Goal: Task Accomplishment & Management: Use online tool/utility

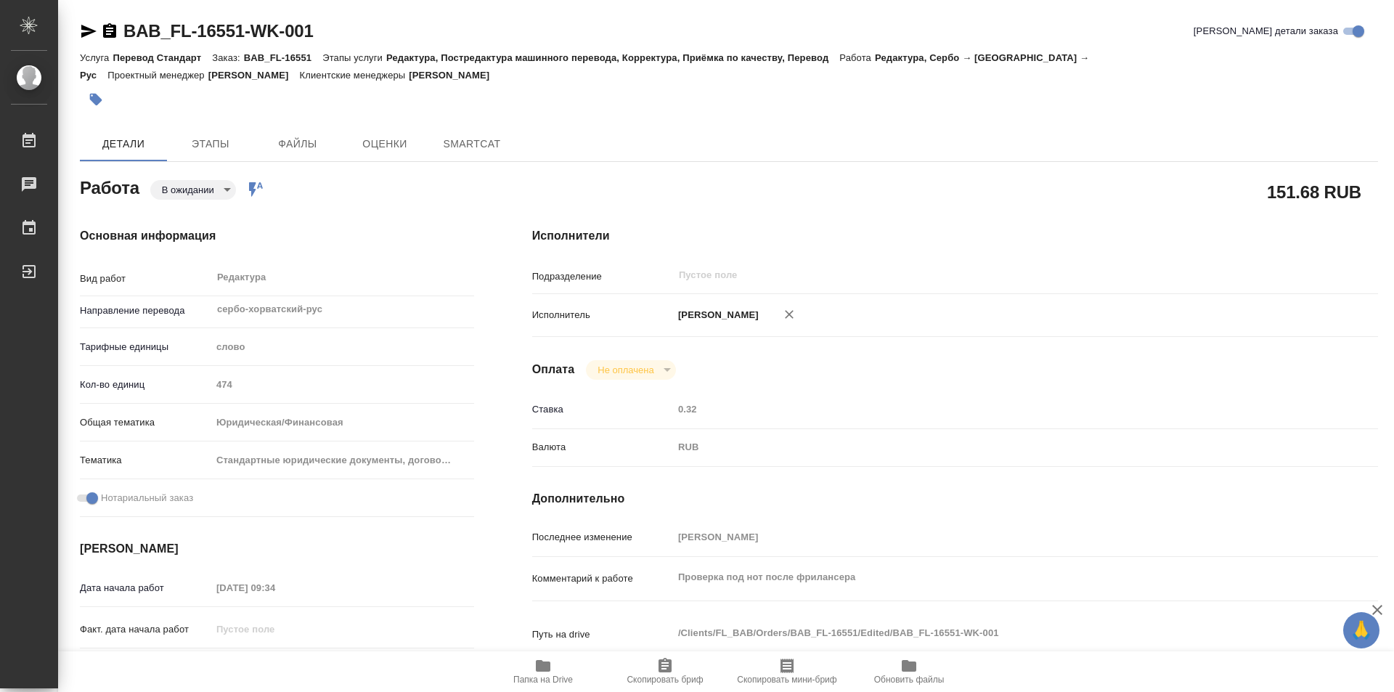
type textarea "x"
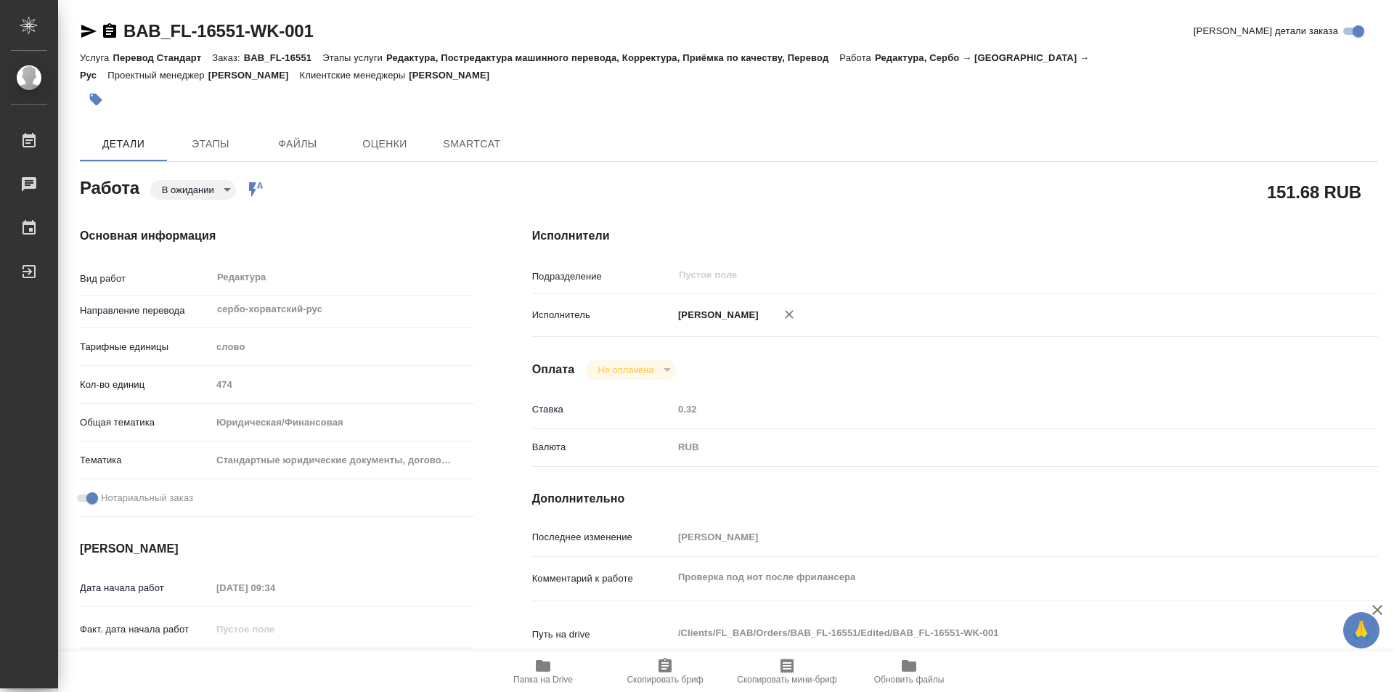
type textarea "x"
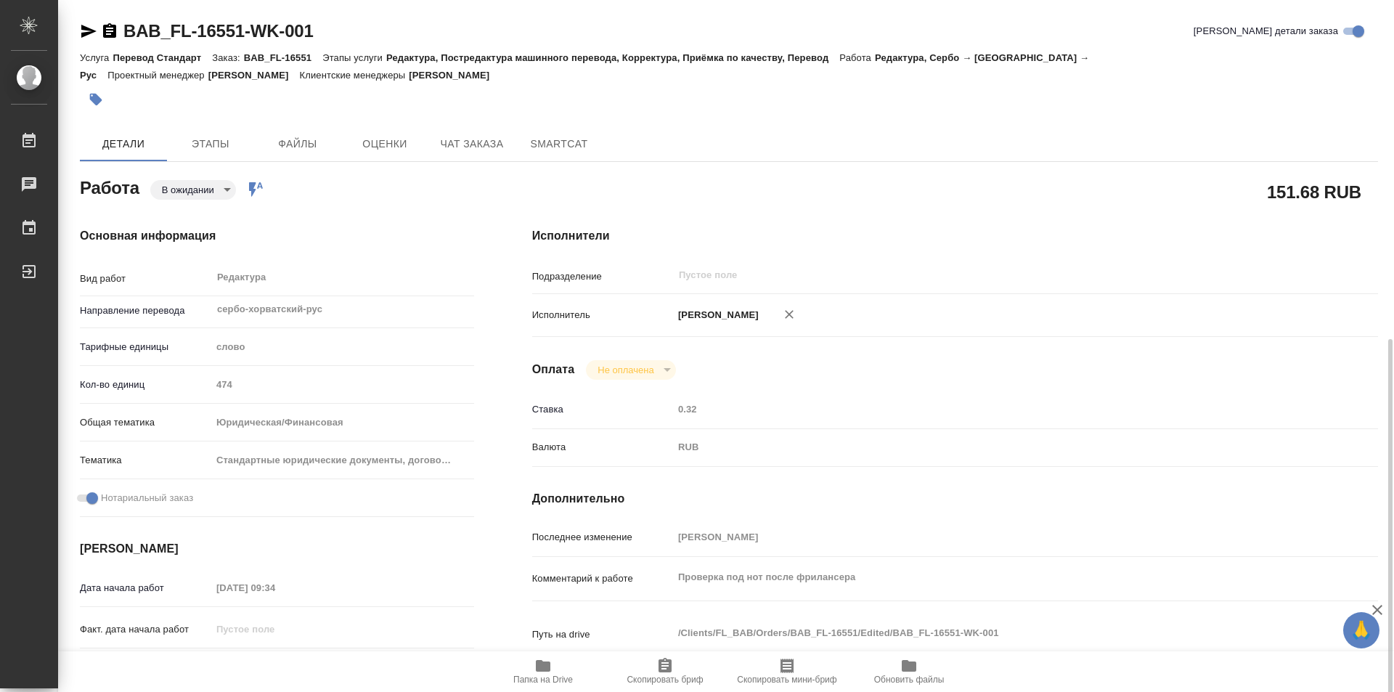
scroll to position [218, 0]
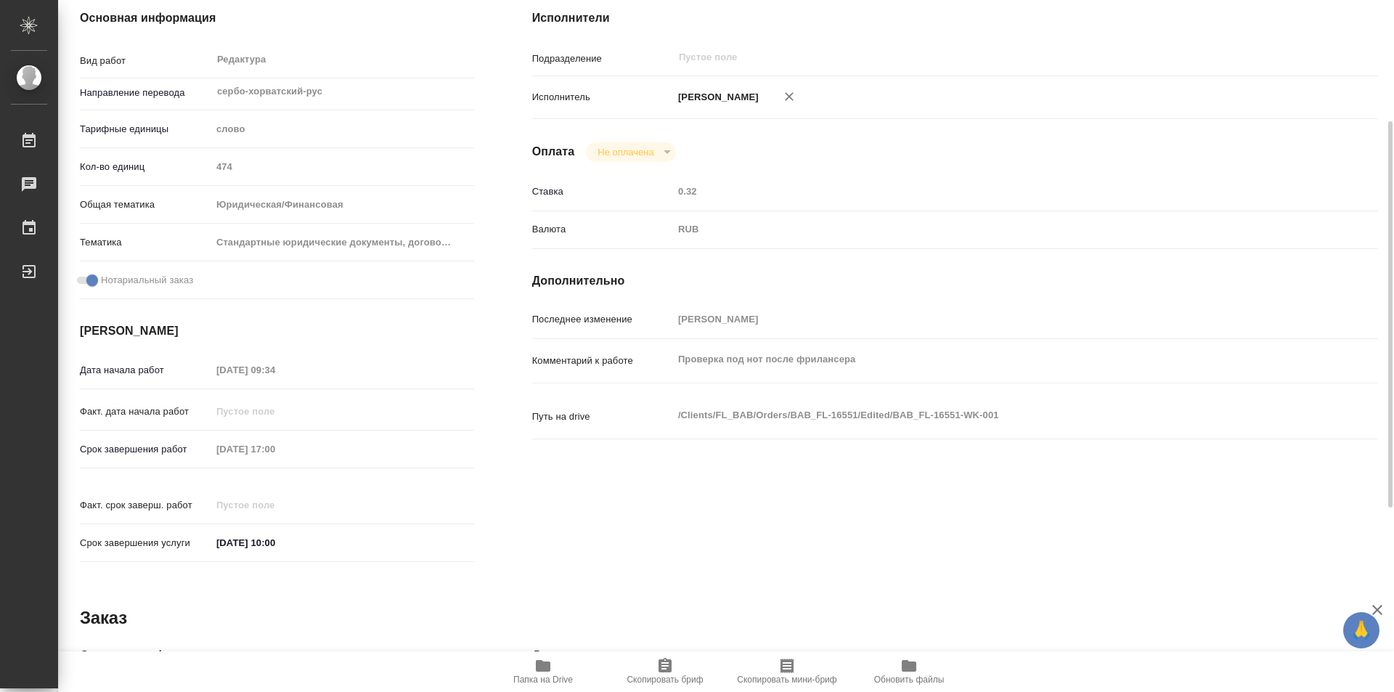
type textarea "x"
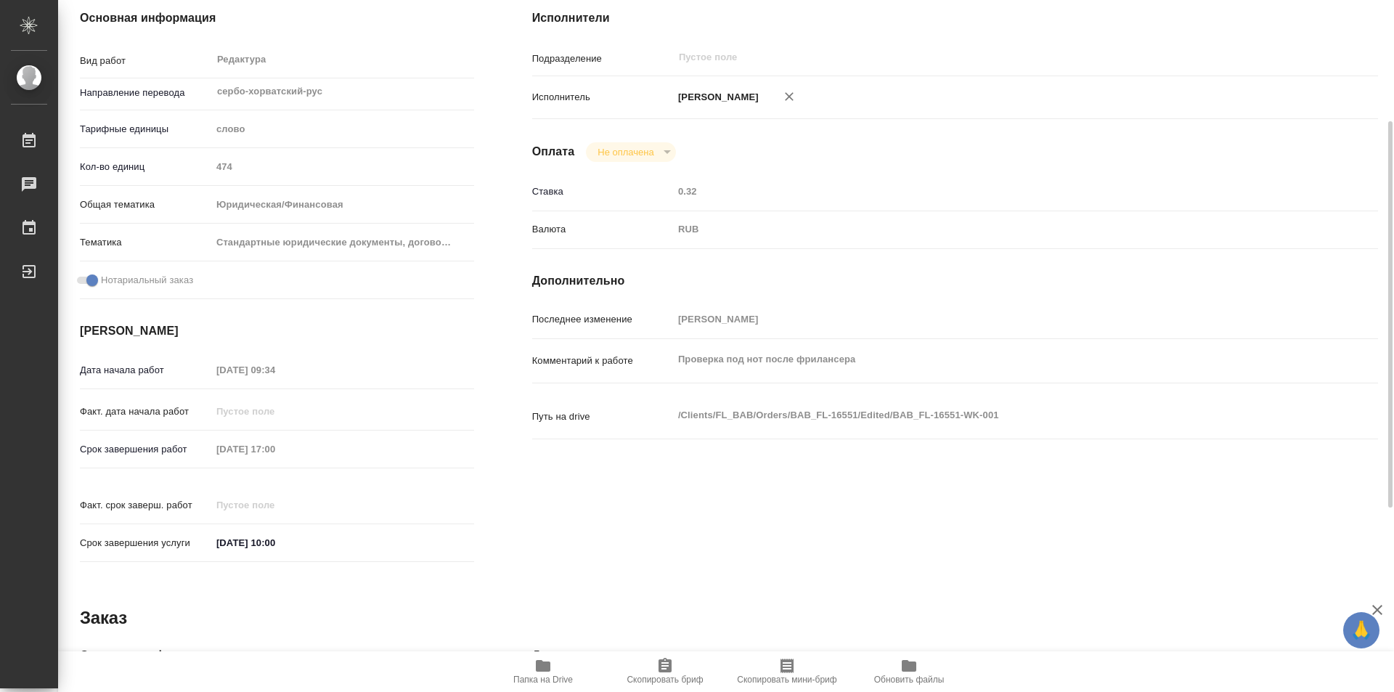
type textarea "x"
